Goal: Task Accomplishment & Management: Manage account settings

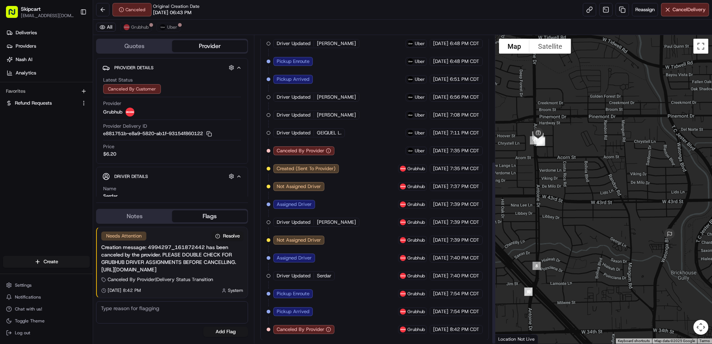
scroll to position [212, 0]
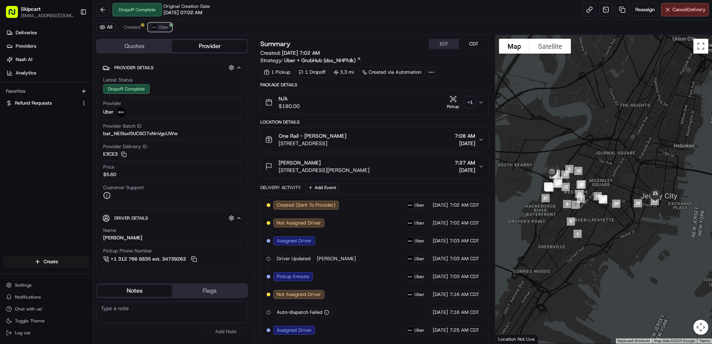
click at [160, 26] on span "Uber" at bounding box center [164, 27] width 10 height 6
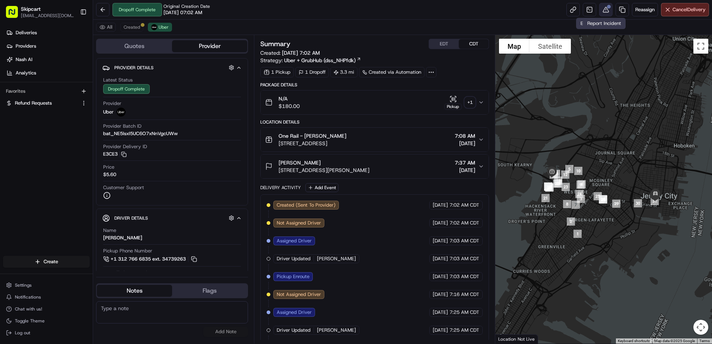
click at [601, 9] on button at bounding box center [605, 9] width 13 height 13
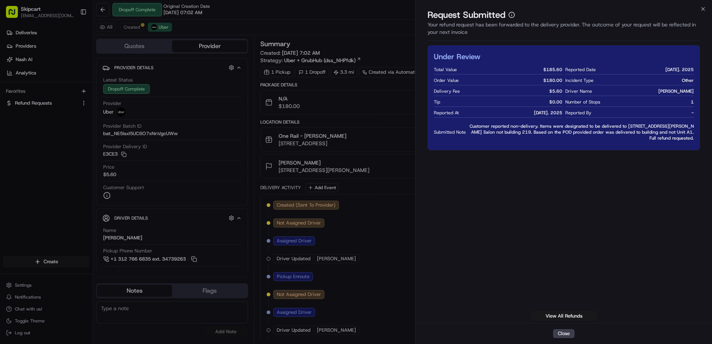
click at [702, 14] on div "Request Submitted Your refund request has been forwarded to the delivery provid…" at bounding box center [564, 26] width 296 height 35
click at [702, 9] on icon "button" at bounding box center [703, 9] width 6 height 6
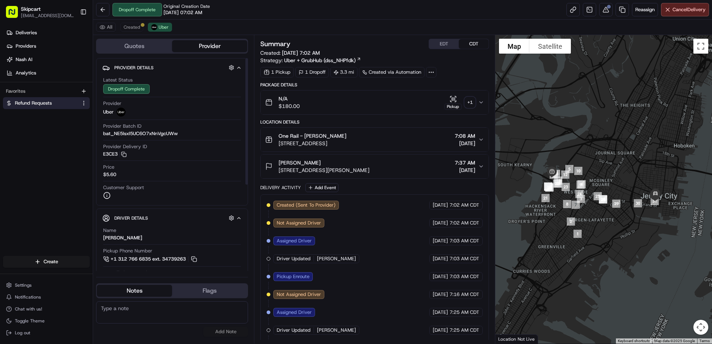
click at [34, 108] on button "Refund Requests" at bounding box center [46, 103] width 87 height 12
click at [23, 103] on span "Refund Requests" at bounding box center [33, 103] width 37 height 7
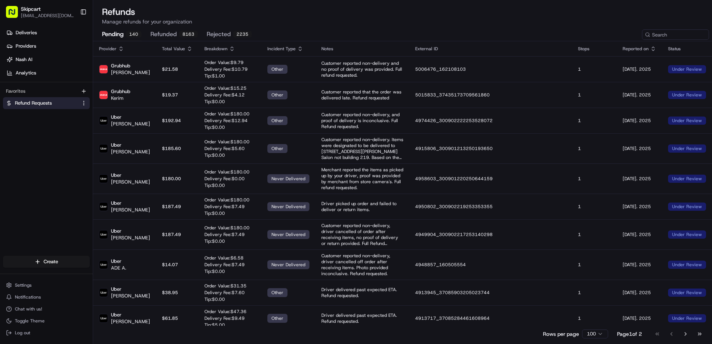
click at [122, 35] on button "pending 140" at bounding box center [121, 34] width 39 height 13
